Goal: Use online tool/utility: Utilize a website feature to perform a specific function

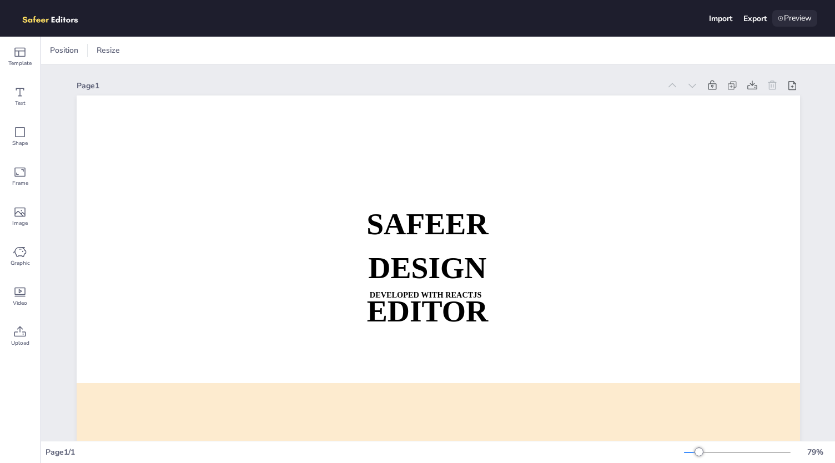
click at [797, 13] on div "Preview" at bounding box center [794, 18] width 45 height 17
click at [19, 333] on icon at bounding box center [19, 331] width 13 height 13
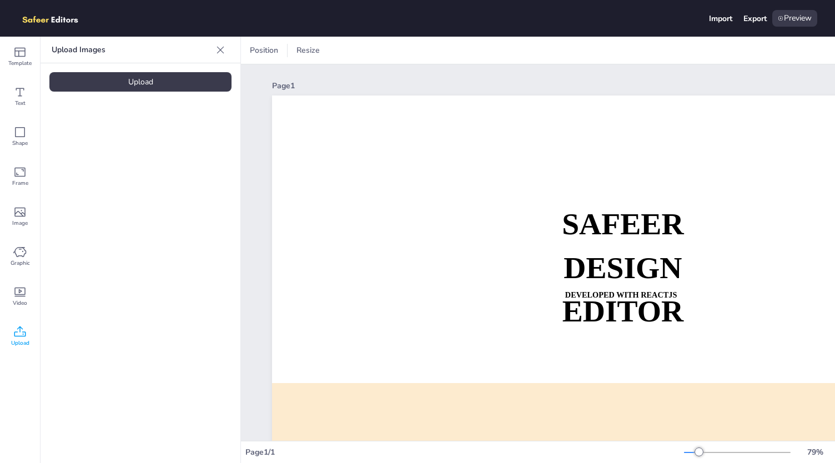
click at [174, 79] on div "Upload" at bounding box center [140, 81] width 182 height 19
click at [29, 133] on div "Shape" at bounding box center [20, 137] width 40 height 40
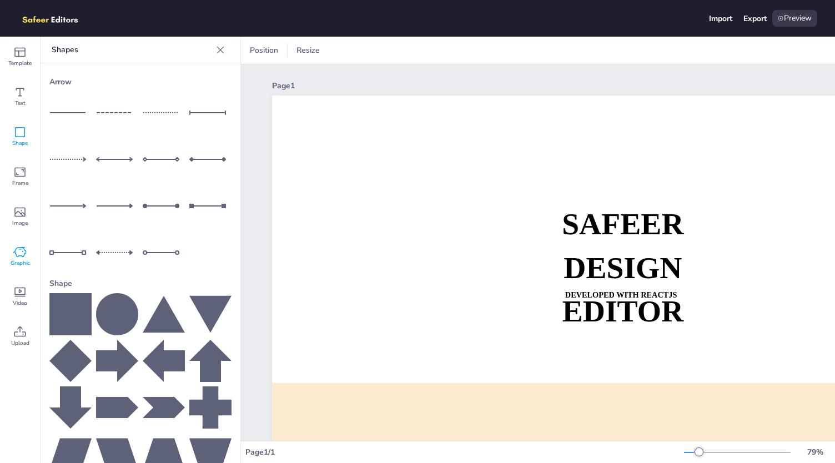
click at [18, 243] on div "Graphic" at bounding box center [20, 257] width 40 height 40
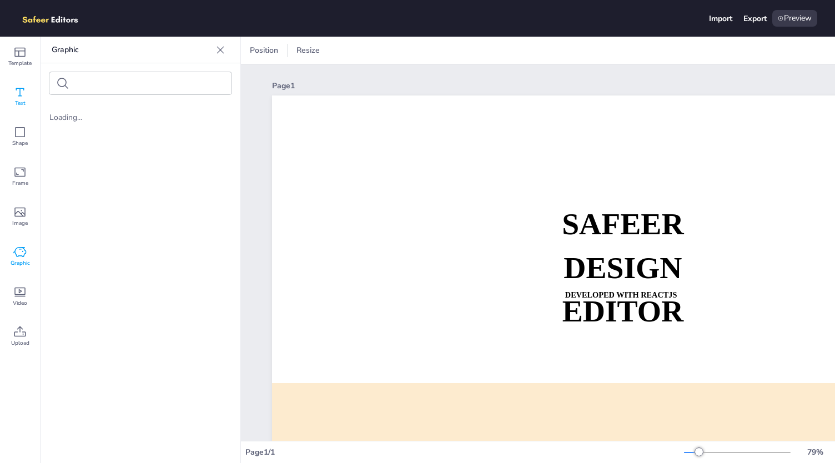
click at [22, 95] on icon at bounding box center [19, 92] width 13 height 13
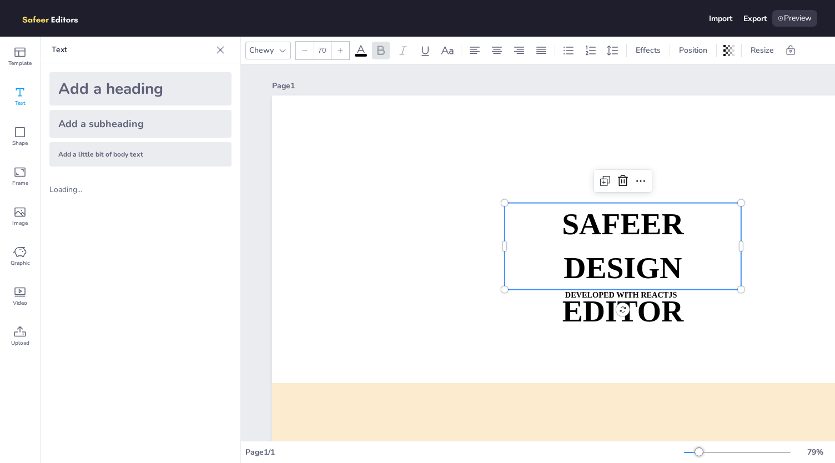
click at [622, 229] on strong "SAFEER" at bounding box center [623, 224] width 122 height 34
click at [622, 229] on strong "SAFEER" at bounding box center [621, 224] width 122 height 34
click at [280, 49] on icon at bounding box center [282, 50] width 9 height 9
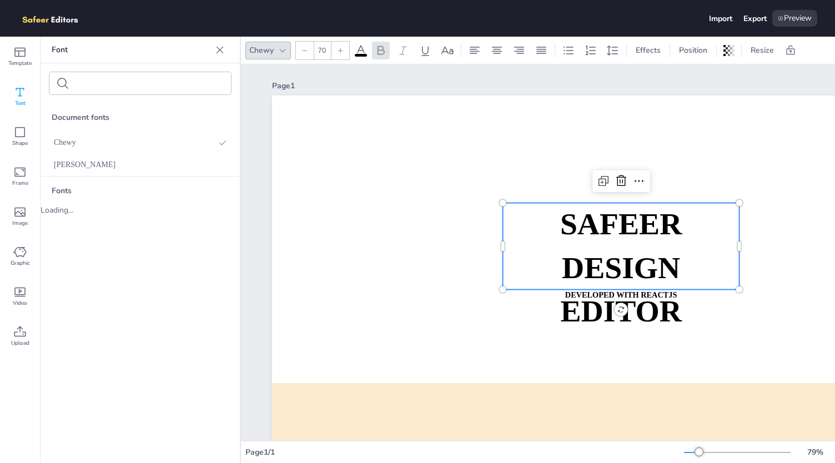
click at [280, 49] on icon at bounding box center [282, 50] width 9 height 9
click at [69, 155] on div "Oswald" at bounding box center [140, 165] width 199 height 22
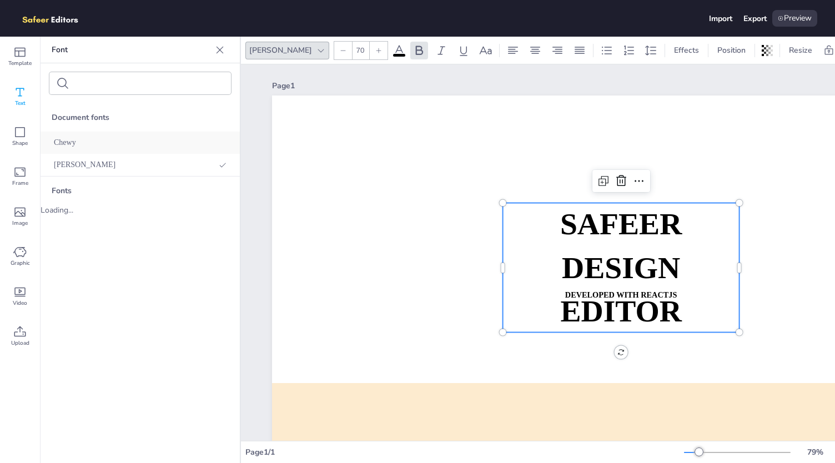
drag, startPoint x: 69, startPoint y: 189, endPoint x: 76, endPoint y: 148, distance: 41.6
click at [76, 148] on div "Document fonts Chewy Oswald Fonts Loading..." at bounding box center [140, 283] width 199 height 360
click at [76, 148] on div "Chewy" at bounding box center [140, 143] width 199 height 22
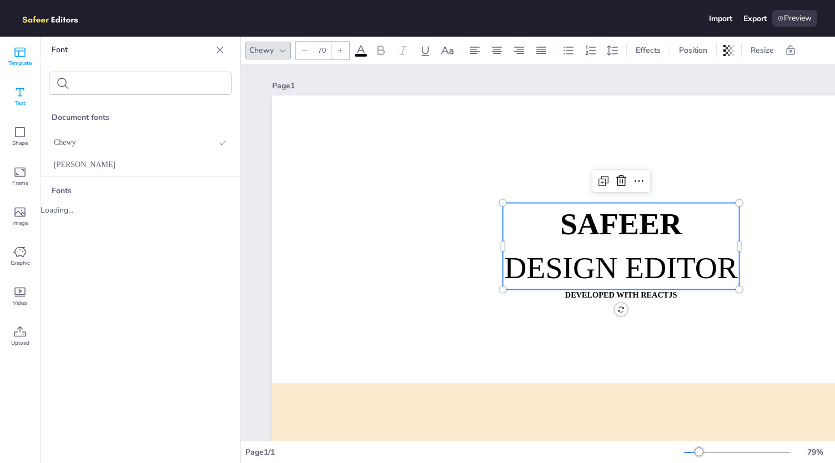
click at [26, 51] on icon at bounding box center [19, 52] width 13 height 13
